Goal: Task Accomplishment & Management: Manage account settings

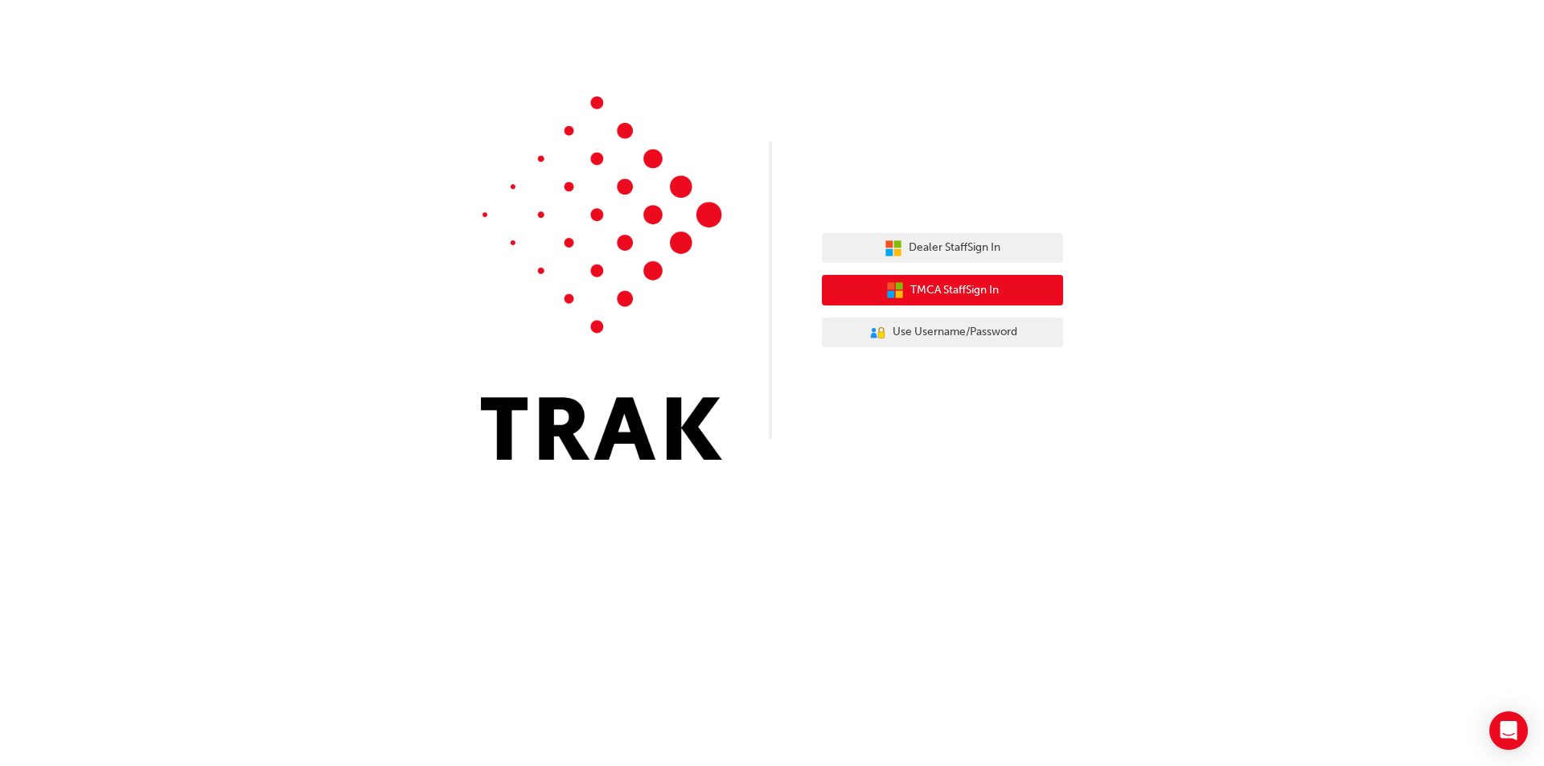
click at [966, 289] on span "TMCA Staff Sign In" at bounding box center [954, 290] width 88 height 18
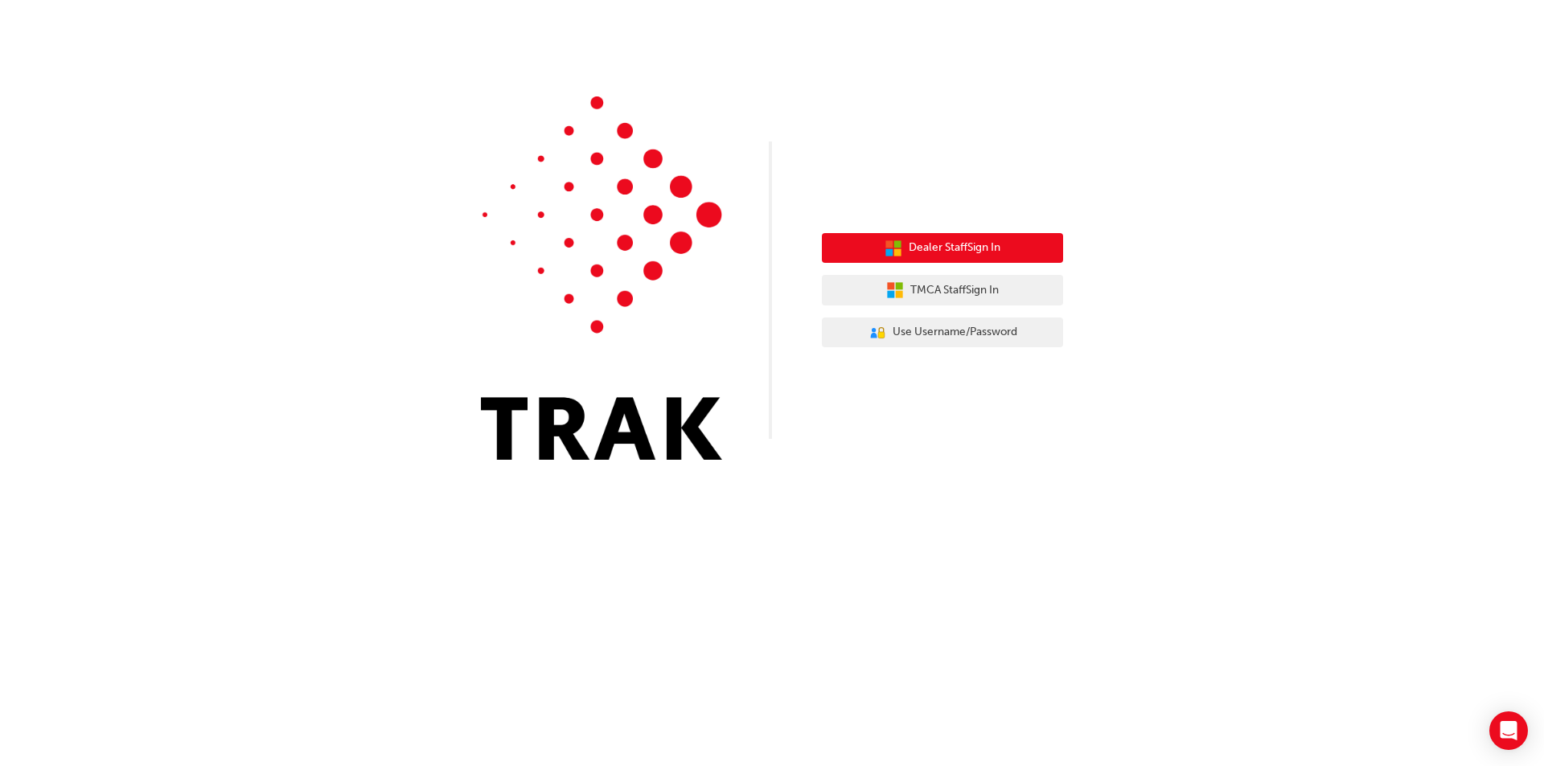
click at [925, 261] on button "Dealer Staff Sign In" at bounding box center [942, 248] width 241 height 31
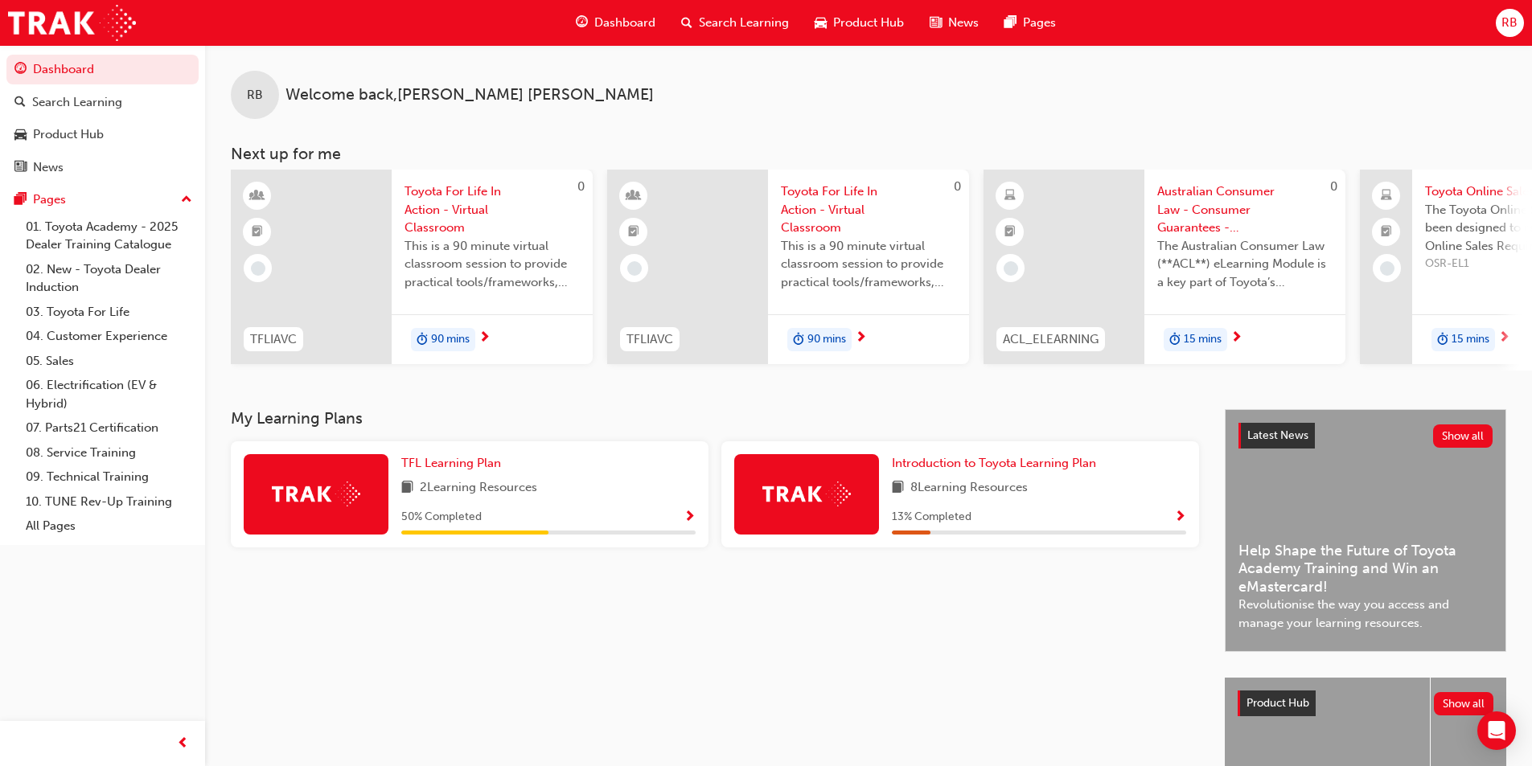
click at [1506, 20] on span "RB" at bounding box center [1509, 23] width 16 height 18
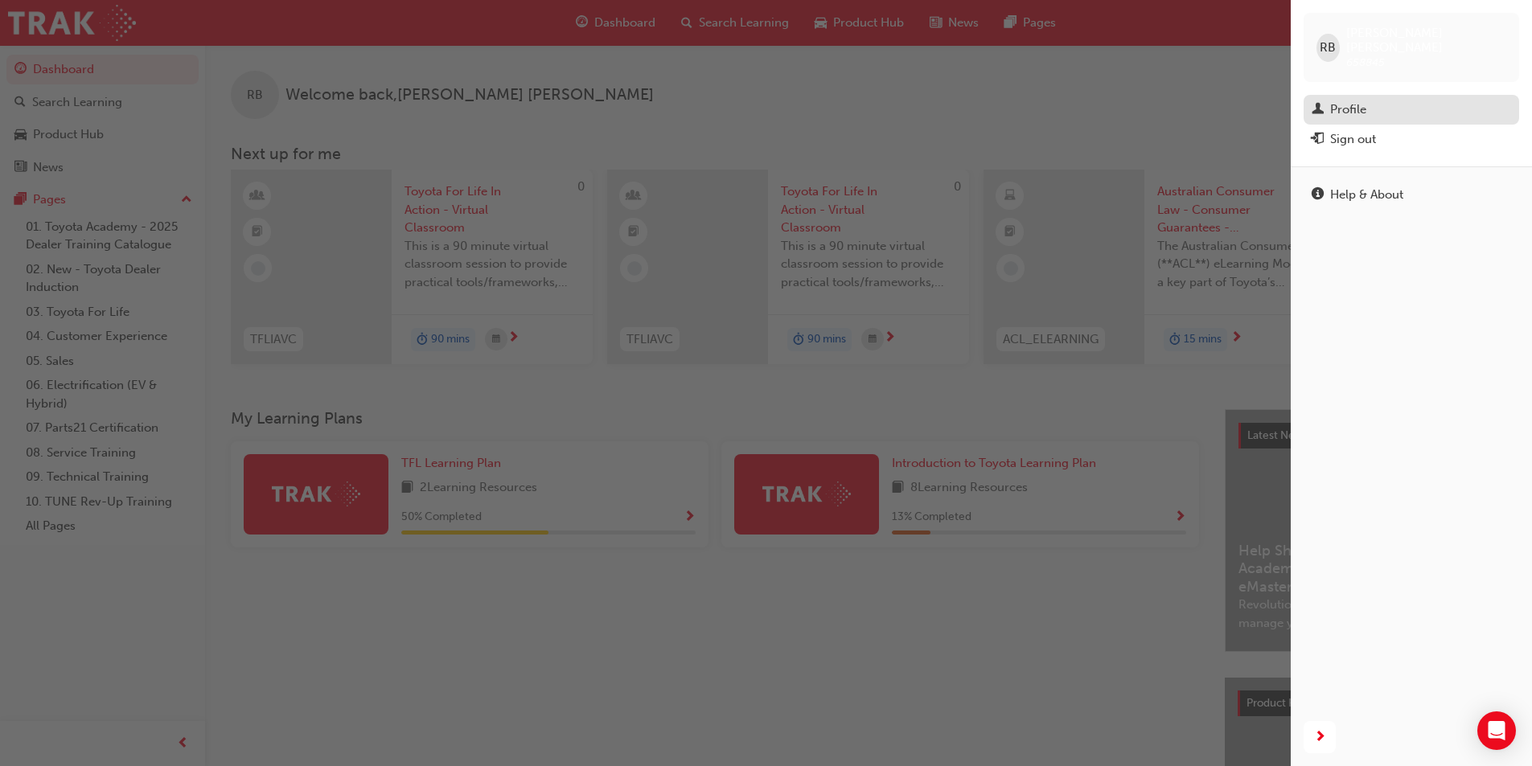
click at [1349, 105] on div "Profile" at bounding box center [1411, 110] width 199 height 20
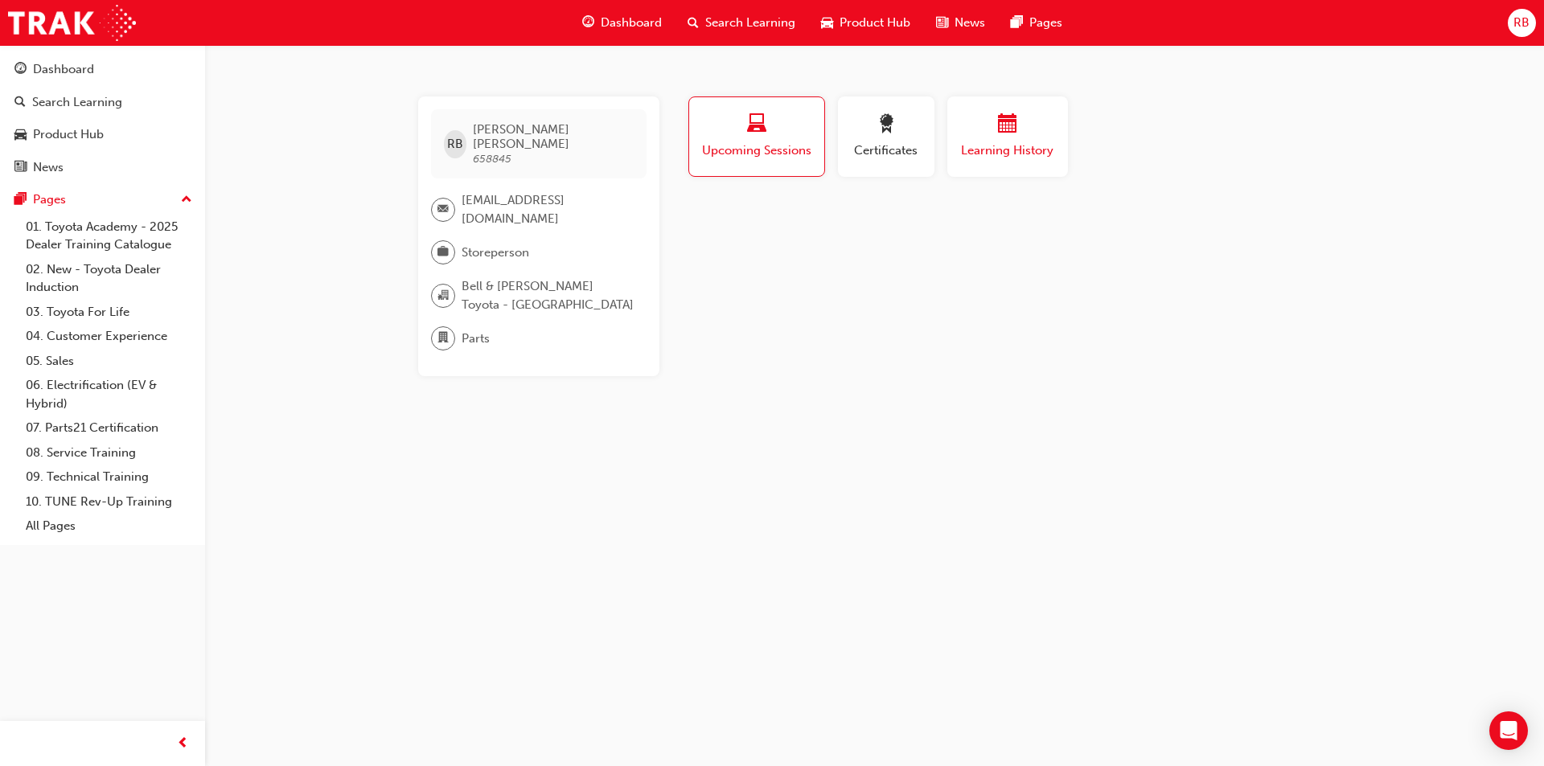
click at [979, 162] on button "Learning History" at bounding box center [1007, 136] width 121 height 80
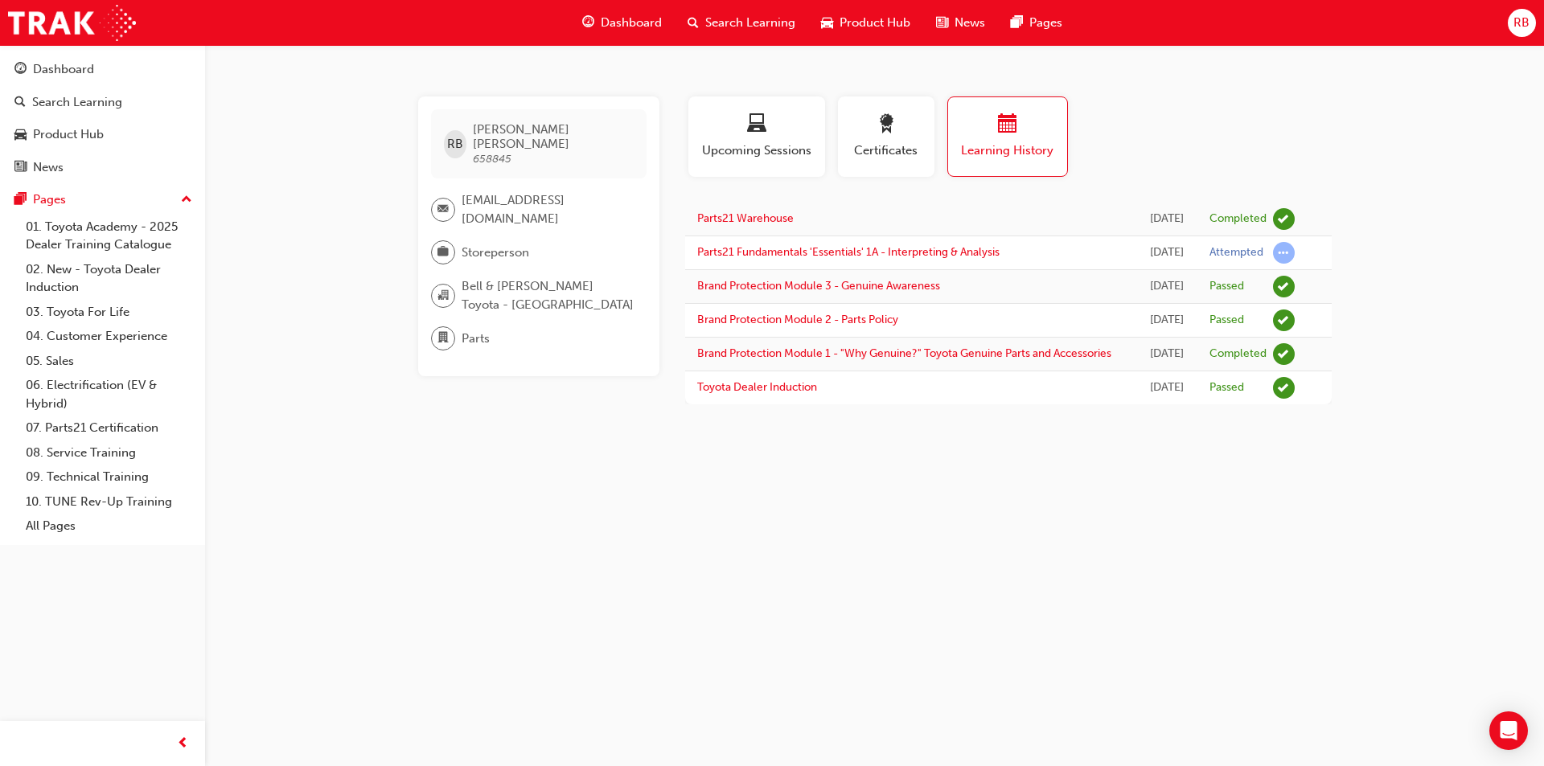
click at [524, 560] on div "RB [PERSON_NAME] 658845 [EMAIL_ADDRESS][DOMAIN_NAME] Storeperson Bell & [PERSON…" at bounding box center [772, 383] width 1544 height 766
click at [1521, 26] on span "RB" at bounding box center [1521, 23] width 16 height 18
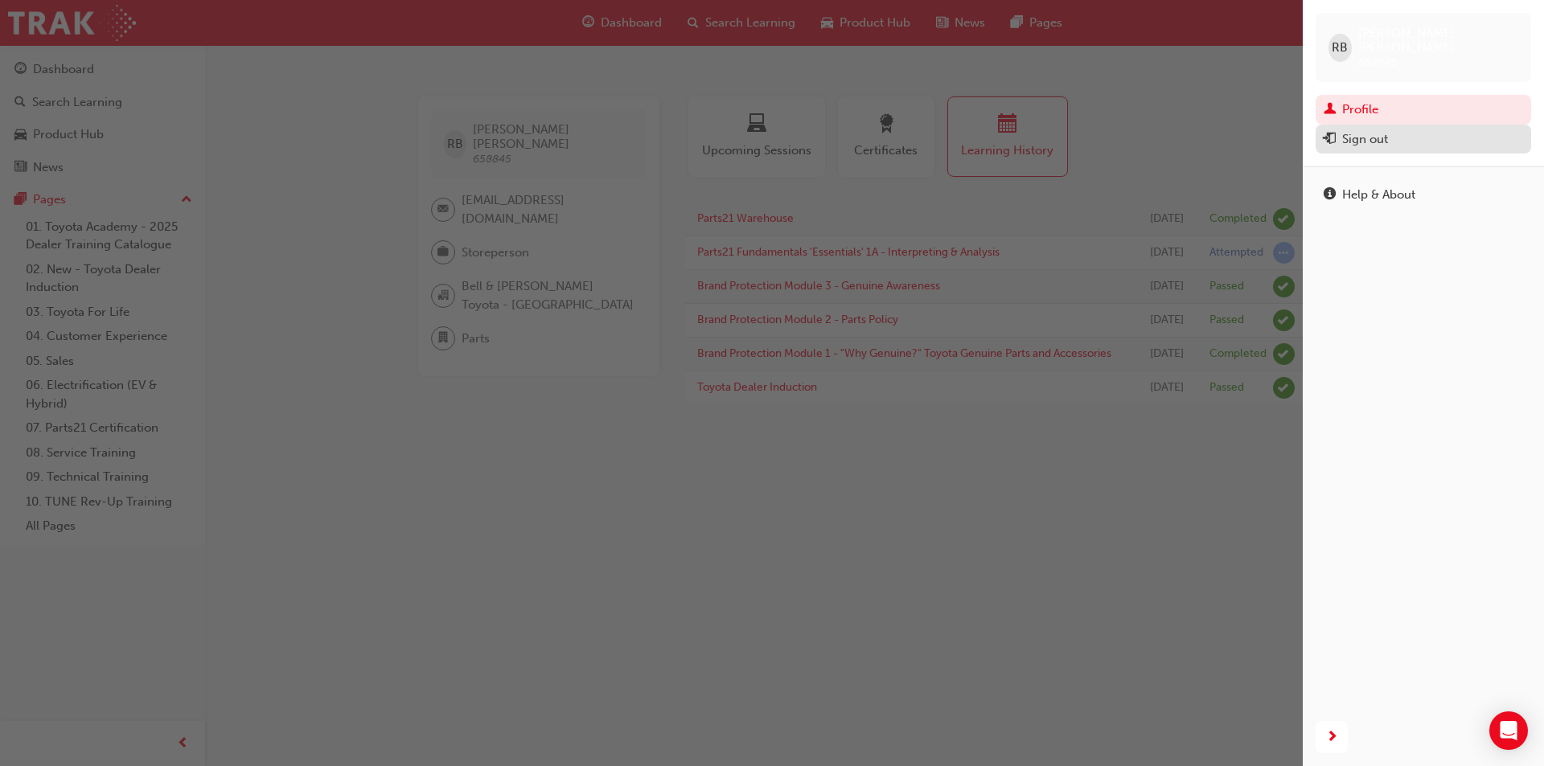
click at [1407, 129] on div "Sign out" at bounding box center [1423, 139] width 199 height 20
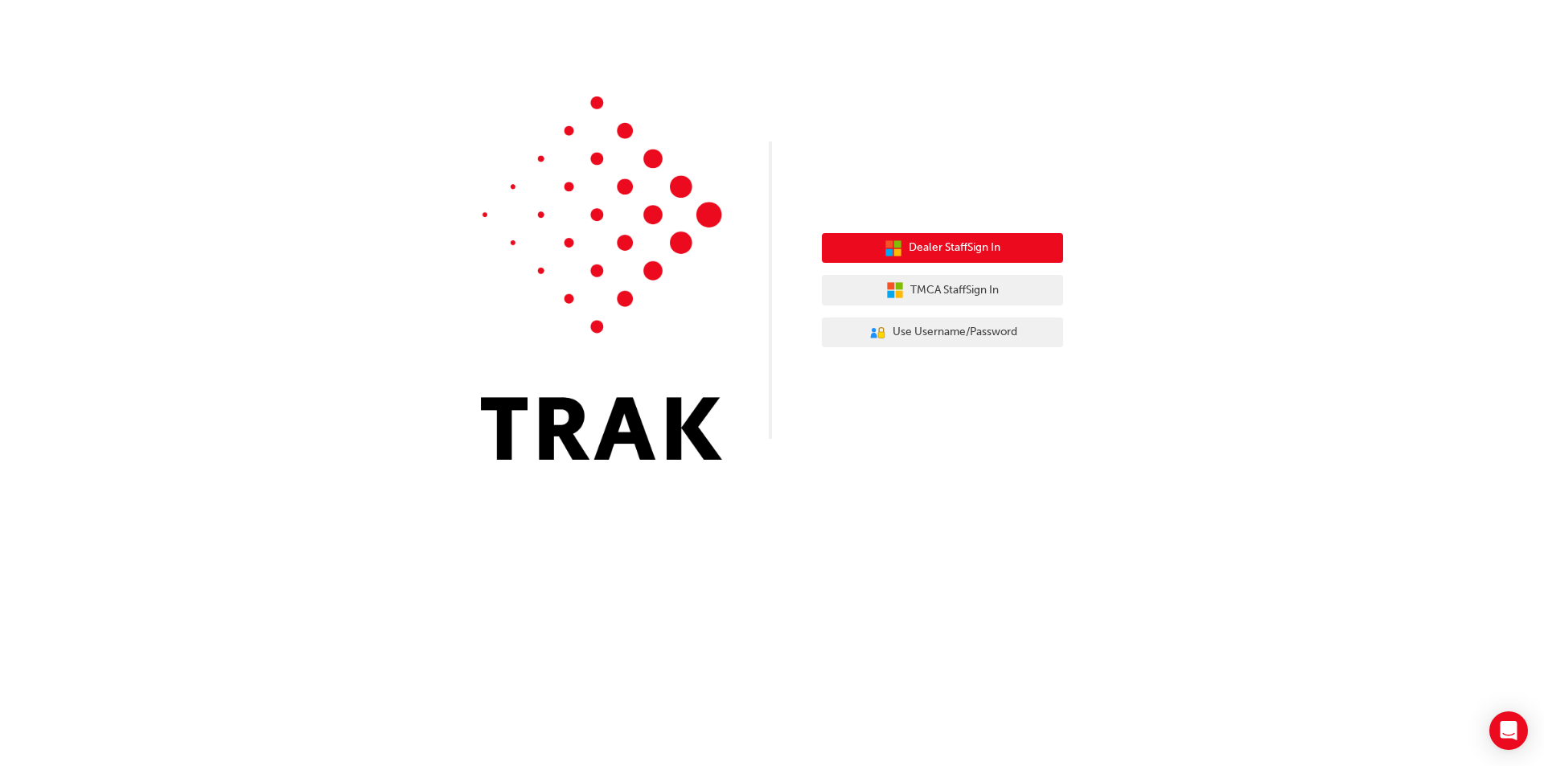
click at [959, 255] on span "Dealer Staff Sign In" at bounding box center [955, 248] width 92 height 18
